Goal: Transaction & Acquisition: Purchase product/service

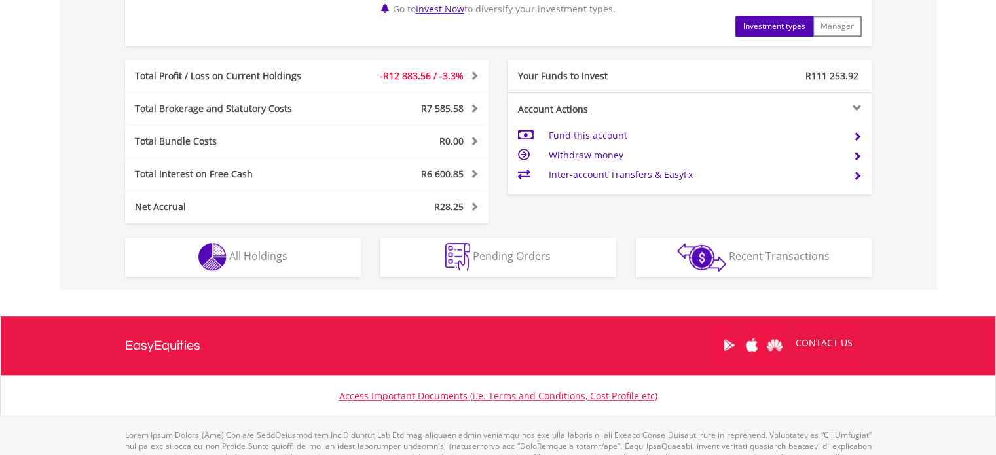
scroll to position [126, 249]
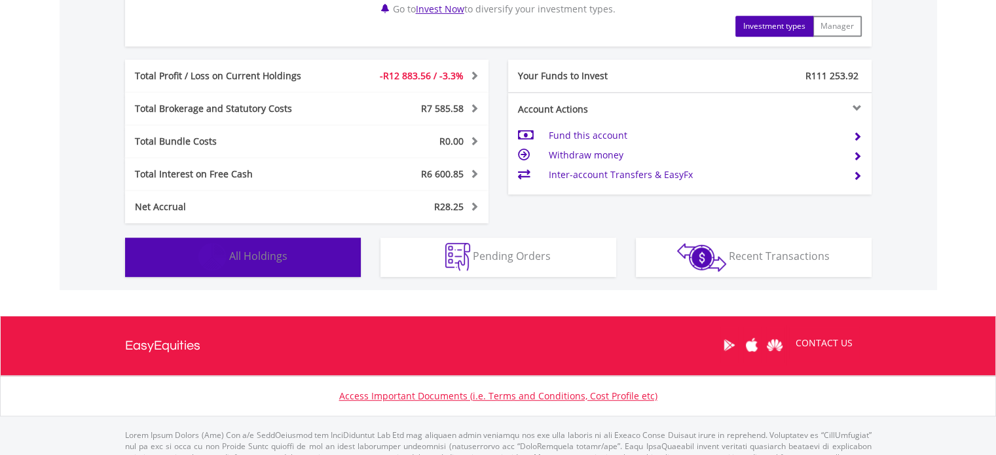
click at [333, 262] on button "Holdings All Holdings" at bounding box center [243, 257] width 236 height 39
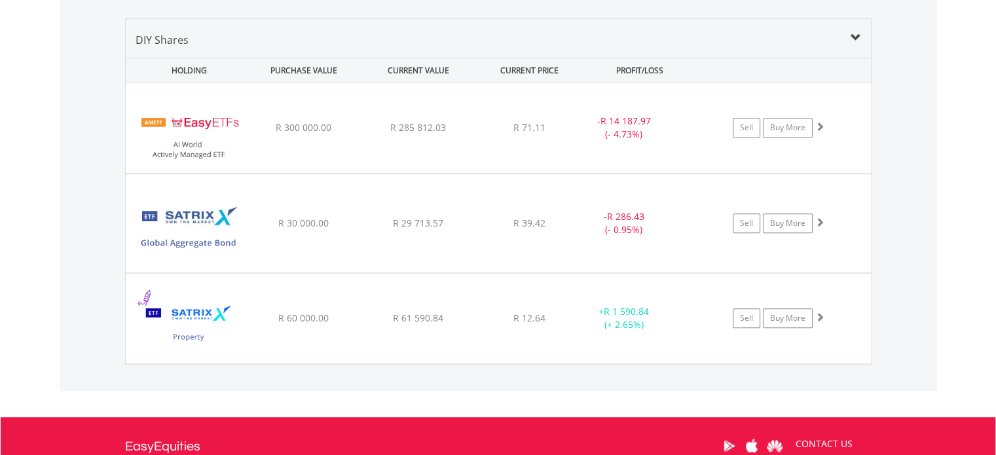
scroll to position [969, 0]
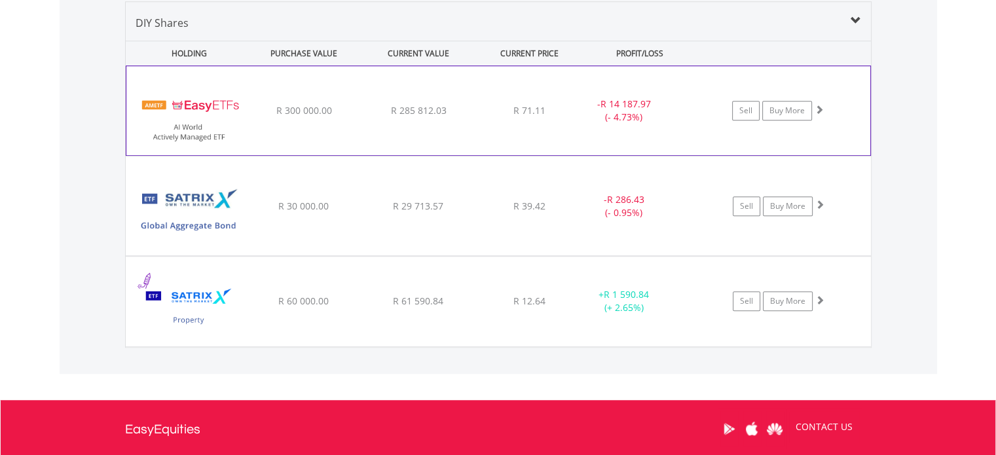
click at [374, 109] on div "R 285 812.03" at bounding box center [418, 110] width 111 height 13
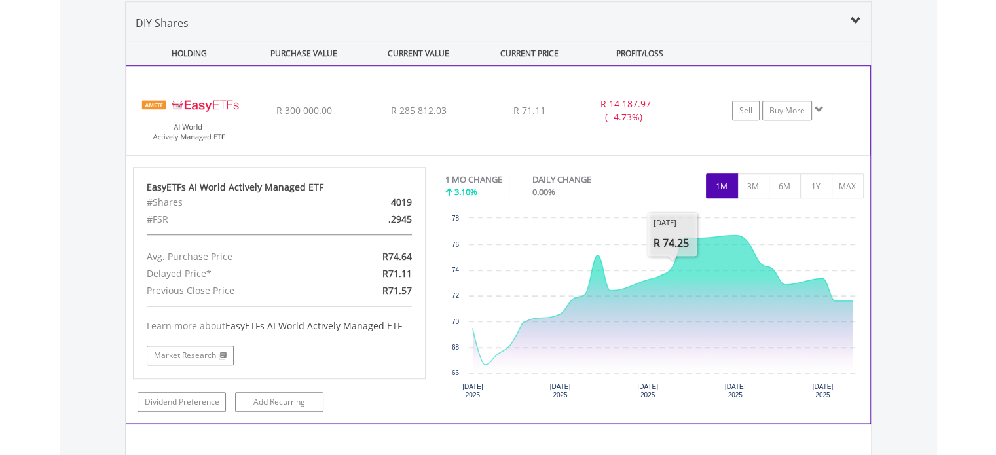
click at [720, 183] on button "1M" at bounding box center [722, 185] width 32 height 25
click at [478, 112] on div "R 71.11" at bounding box center [529, 110] width 104 height 13
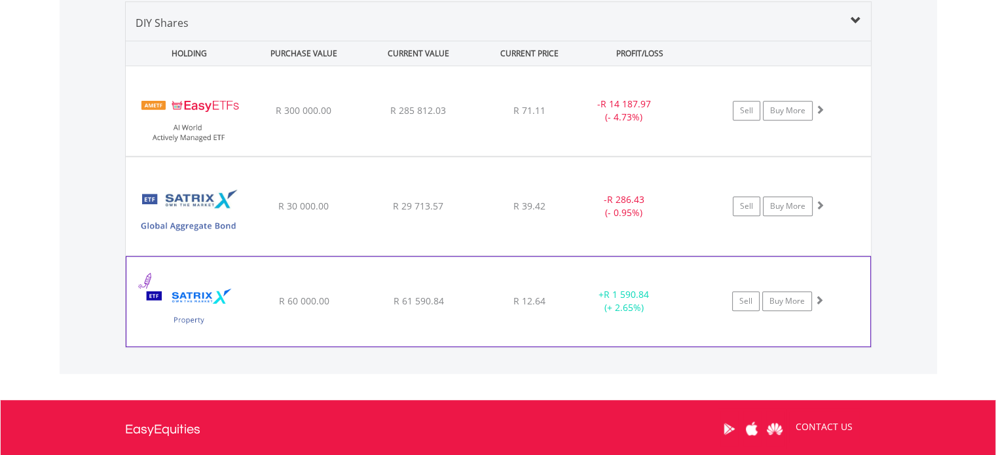
click at [484, 156] on div "﻿ Satrix Property Portfolio ETF R 60 000.00 R 61 590.84 R 12.64 + R 1 590.84 (+…" at bounding box center [498, 111] width 745 height 90
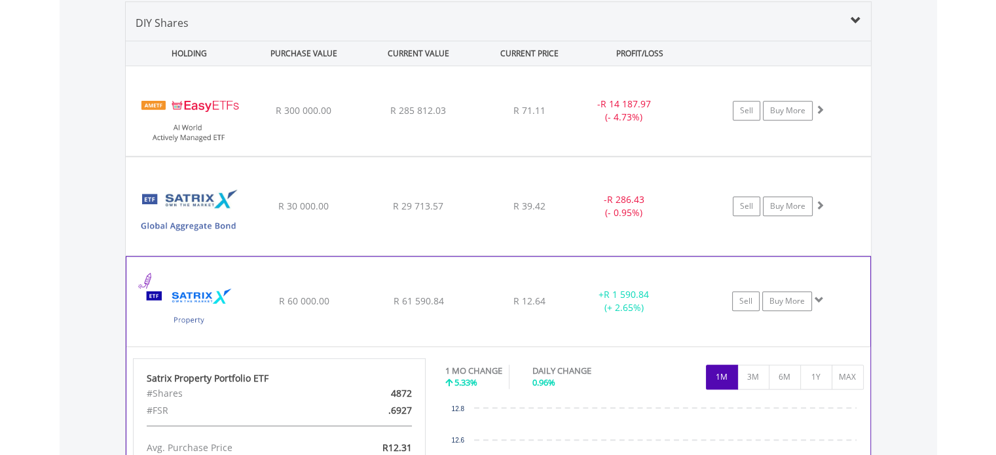
scroll to position [1035, 0]
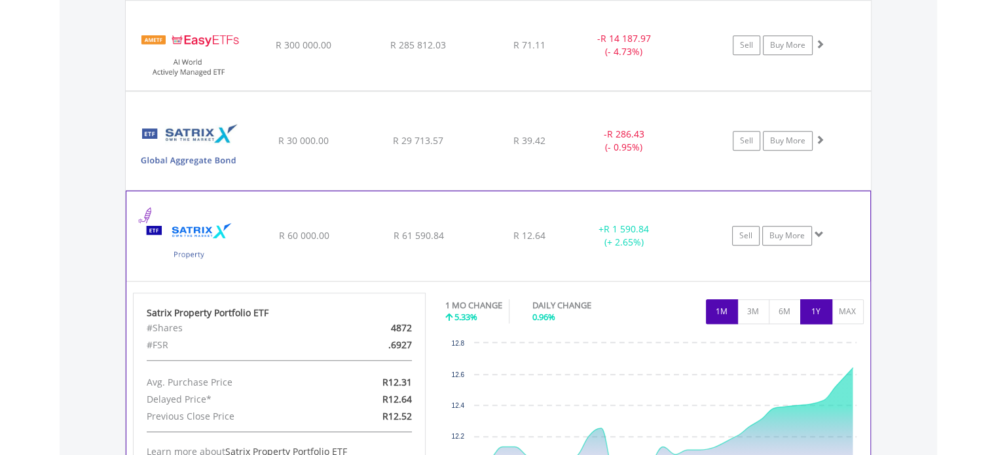
click at [819, 310] on button "1Y" at bounding box center [816, 311] width 32 height 25
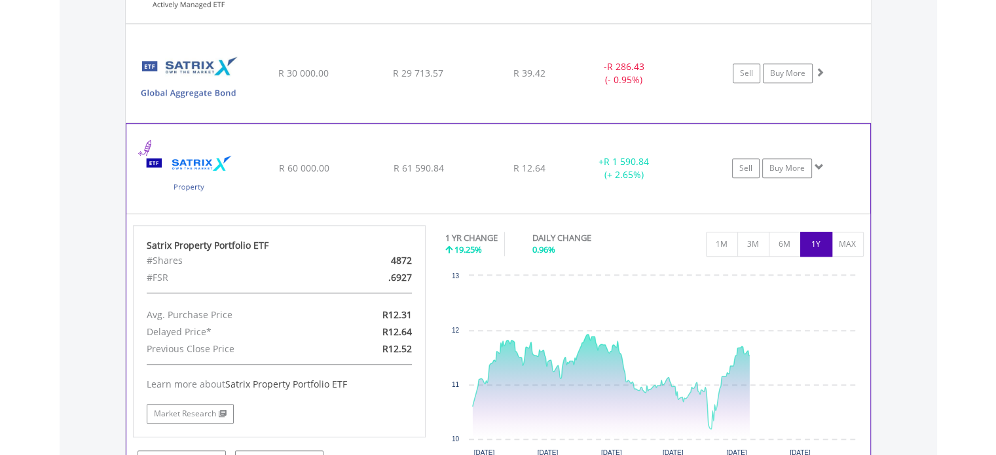
scroll to position [1231, 0]
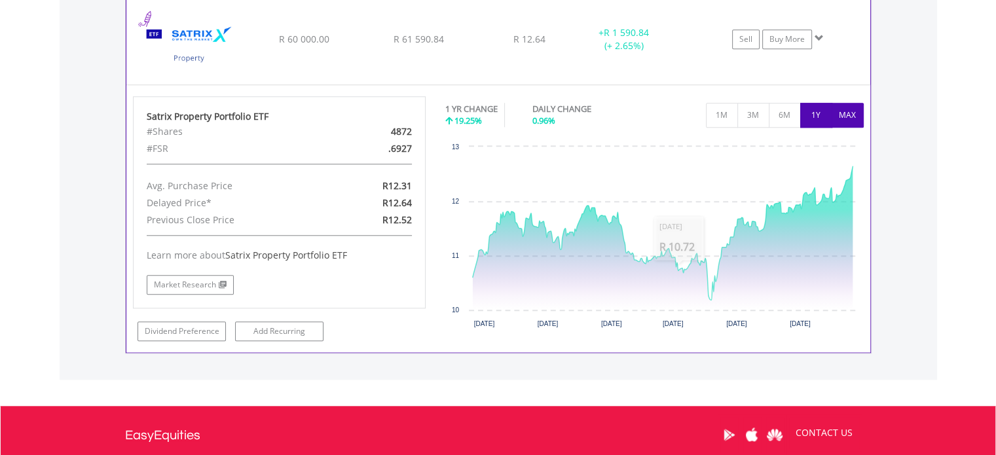
click at [850, 112] on button "MAX" at bounding box center [847, 115] width 32 height 25
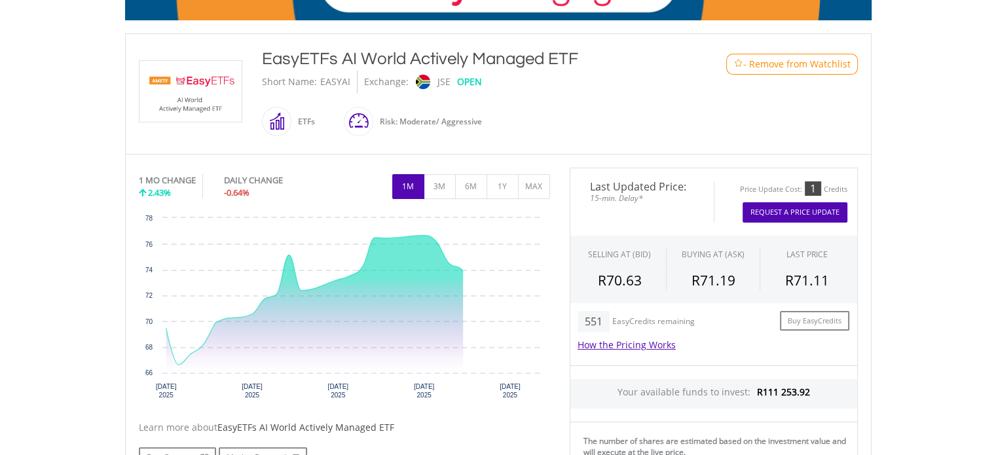
scroll to position [262, 0]
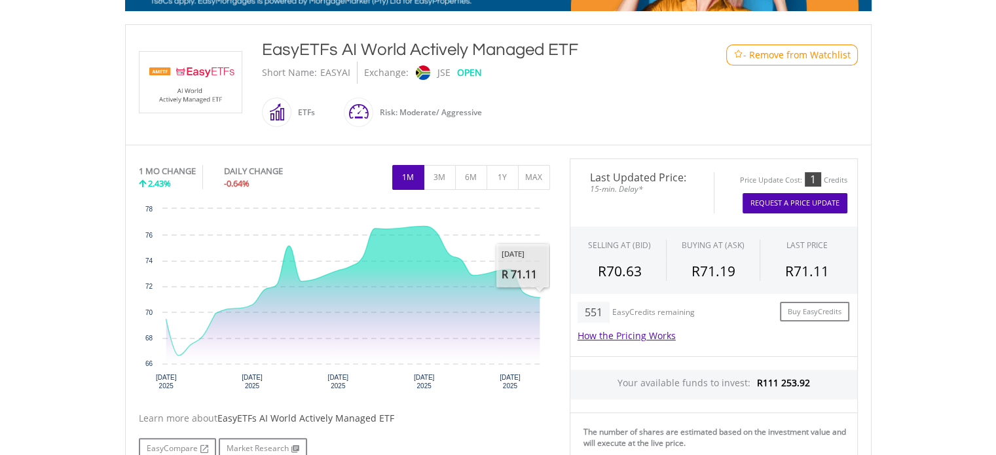
click at [789, 193] on button "Request A Price Update" at bounding box center [794, 203] width 105 height 20
